Goal: Task Accomplishment & Management: Use online tool/utility

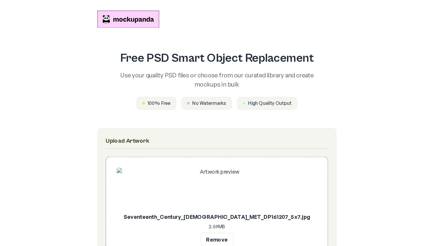
scroll to position [106, 0]
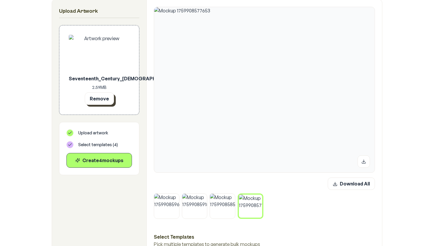
click at [108, 101] on button "Remove" at bounding box center [99, 98] width 29 height 12
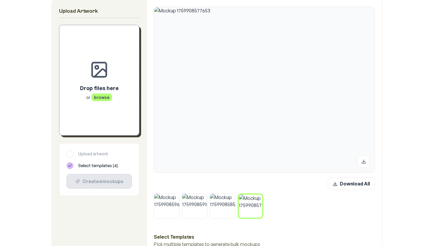
click at [102, 100] on span "browse" at bounding box center [101, 97] width 21 height 8
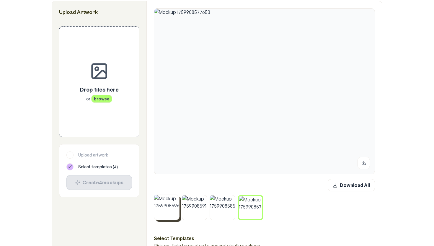
scroll to position [106, 0]
click at [177, 196] on icon at bounding box center [178, 196] width 4 height 4
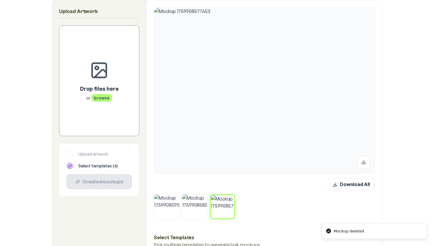
click at [177, 196] on icon at bounding box center [178, 196] width 4 height 4
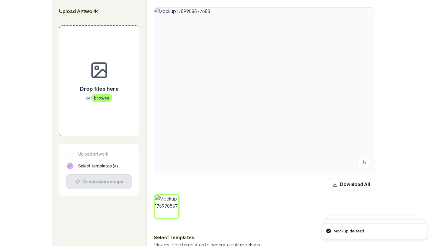
click at [177, 196] on icon at bounding box center [177, 197] width 4 height 4
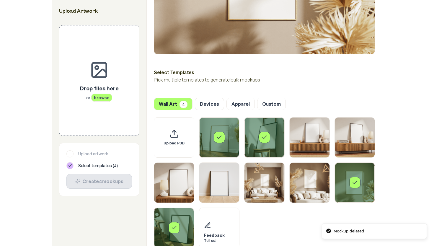
scroll to position [227, 0]
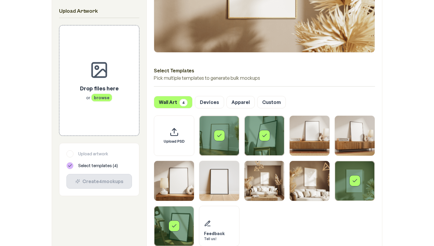
click at [222, 136] on div "Select template Framed Poster 2" at bounding box center [264, 135] width 11 height 11
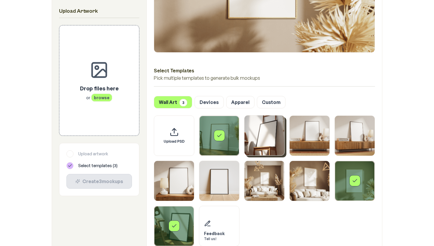
click at [221, 136] on icon "Select template Framed Poster" at bounding box center [220, 136] width 6 height 6
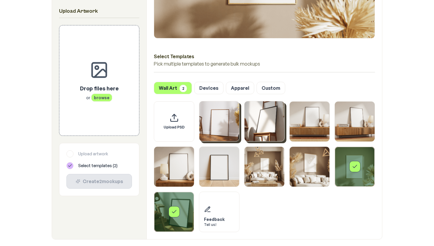
scroll to position [242, 0]
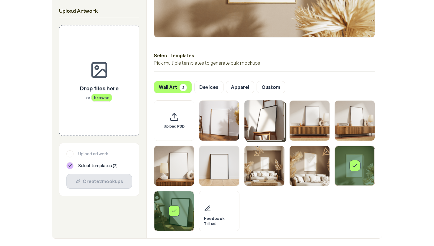
click at [222, 160] on div "Select template Framed Poster 9" at bounding box center [355, 166] width 40 height 40
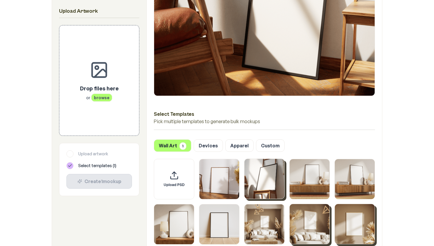
scroll to position [182, 0]
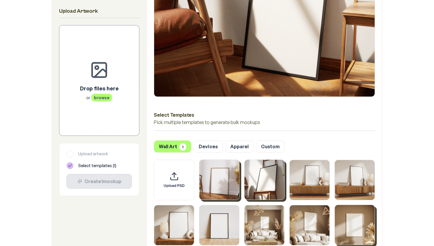
click at [222, 171] on img "Select template Framed Poster" at bounding box center [219, 180] width 40 height 40
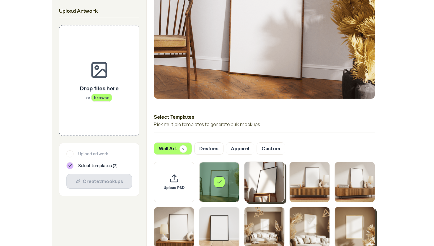
scroll to position [180, 0]
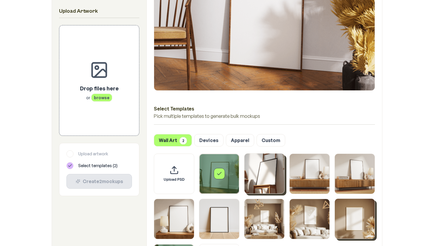
click at [222, 173] on div "Select template Framed Poster" at bounding box center [219, 173] width 11 height 11
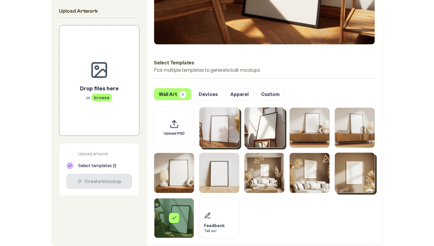
scroll to position [236, 0]
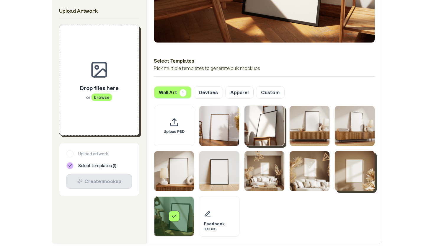
click at [108, 79] on icon at bounding box center [99, 69] width 19 height 19
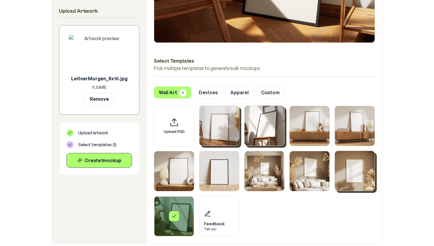
click at [222, 120] on img "Select template Framed Poster" at bounding box center [219, 126] width 40 height 40
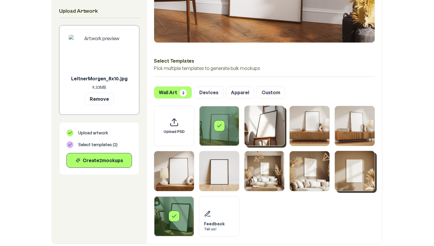
click at [222, 124] on img "Select template Framed Poster 2" at bounding box center [265, 126] width 40 height 40
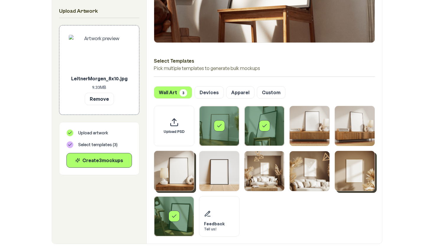
click at [181, 165] on img "Select template Framed Poster 5" at bounding box center [174, 171] width 40 height 40
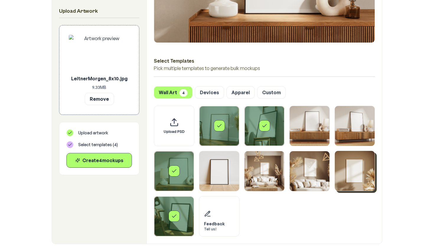
click at [181, 205] on div "Select template Framed Poster 10" at bounding box center [174, 216] width 40 height 40
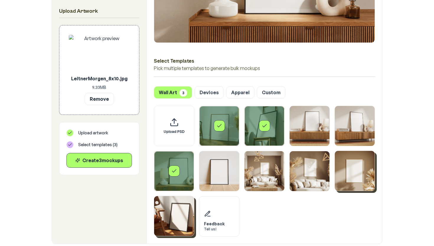
click at [181, 205] on img "Select template Framed Poster 10" at bounding box center [174, 216] width 40 height 40
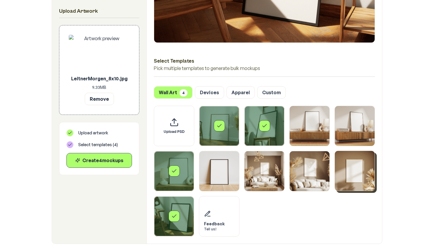
click at [222, 162] on img "Select template Framed Poster 9" at bounding box center [355, 171] width 40 height 40
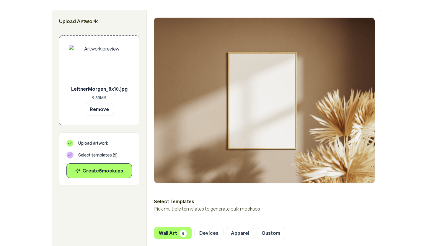
scroll to position [92, 0]
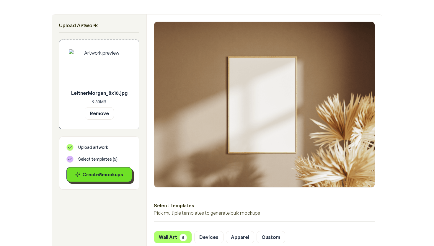
click at [115, 176] on div "Create 5 mockup s" at bounding box center [99, 174] width 56 height 7
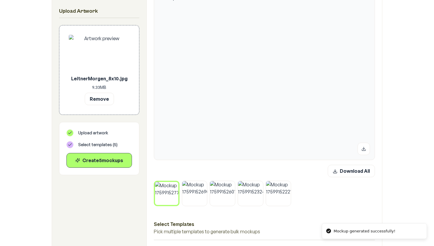
scroll to position [113, 0]
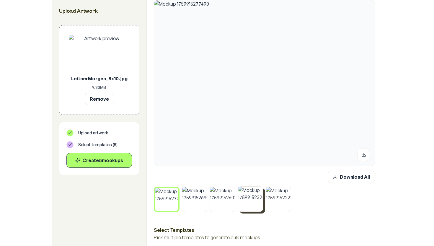
click at [222, 202] on img at bounding box center [250, 199] width 25 height 25
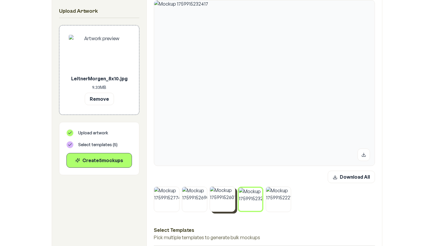
click at [222, 199] on img at bounding box center [222, 199] width 25 height 25
click at [215, 196] on img at bounding box center [222, 199] width 23 height 23
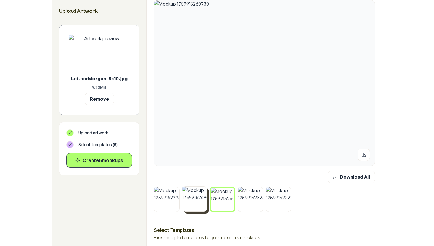
click at [202, 198] on img at bounding box center [194, 199] width 25 height 25
click at [175, 197] on img at bounding box center [166, 199] width 25 height 25
click at [196, 200] on img at bounding box center [194, 199] width 25 height 25
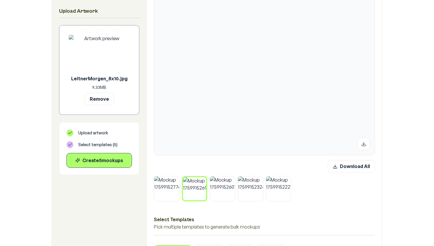
scroll to position [95, 0]
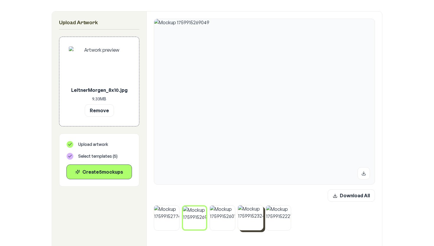
click at [222, 219] on img at bounding box center [250, 217] width 25 height 25
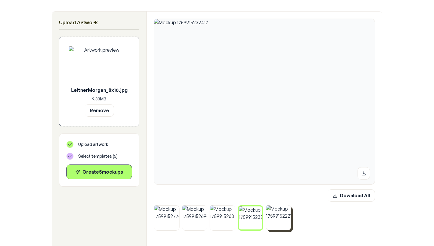
click at [222, 219] on img at bounding box center [278, 217] width 25 height 25
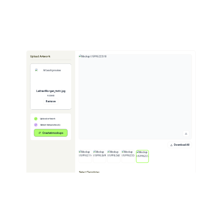
scroll to position [99, 0]
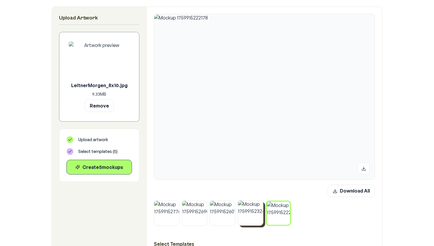
click at [222, 217] on img at bounding box center [250, 213] width 25 height 25
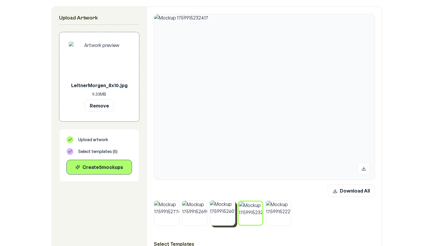
click at [222, 217] on img at bounding box center [222, 213] width 25 height 25
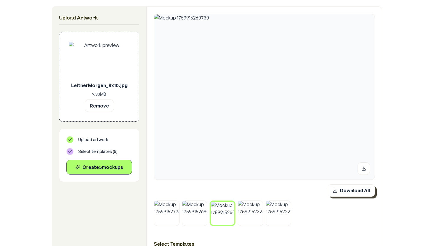
click at [222, 193] on button "Download All" at bounding box center [351, 190] width 47 height 12
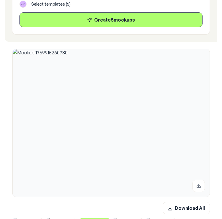
scroll to position [264, 0]
